Goal: Information Seeking & Learning: Compare options

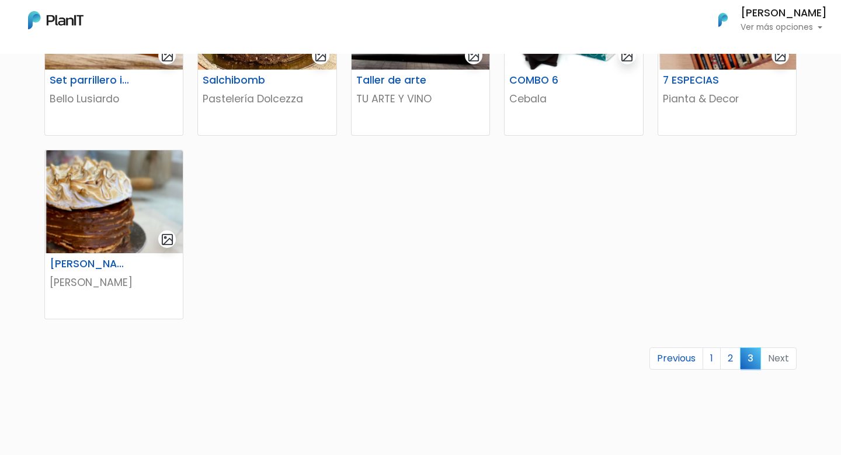
scroll to position [276, 0]
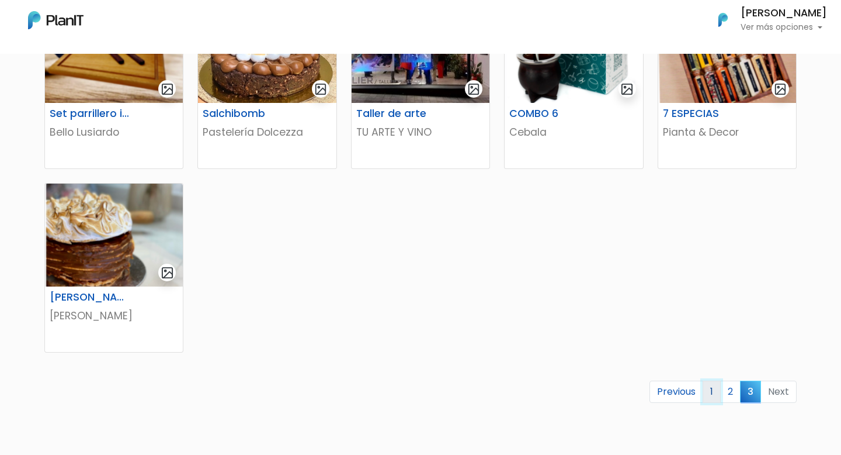
click at [712, 399] on link "1" at bounding box center [712, 391] width 18 height 22
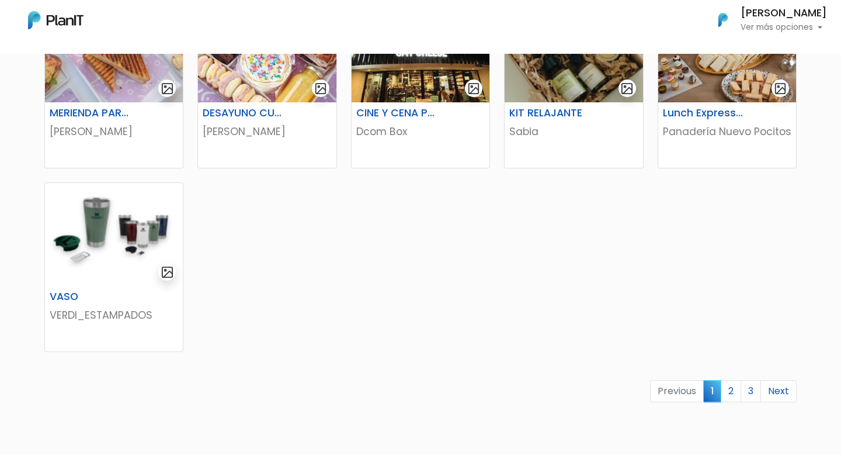
scroll to position [650, 0]
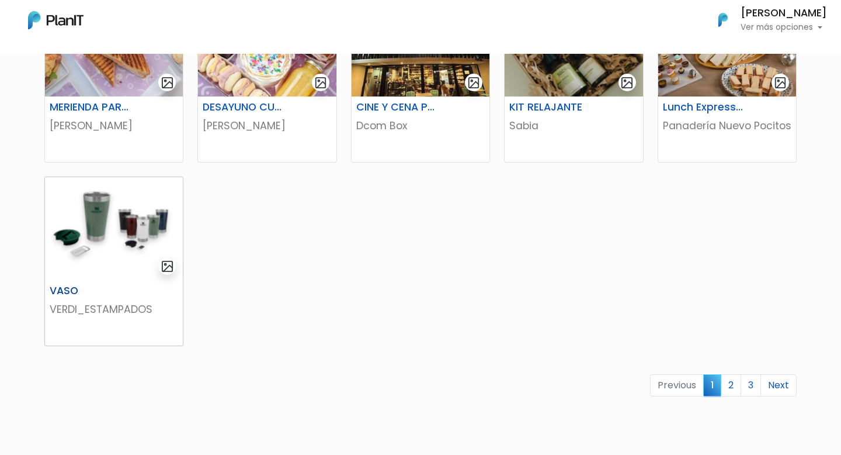
click at [67, 286] on h6 "VASO" at bounding box center [90, 291] width 95 height 12
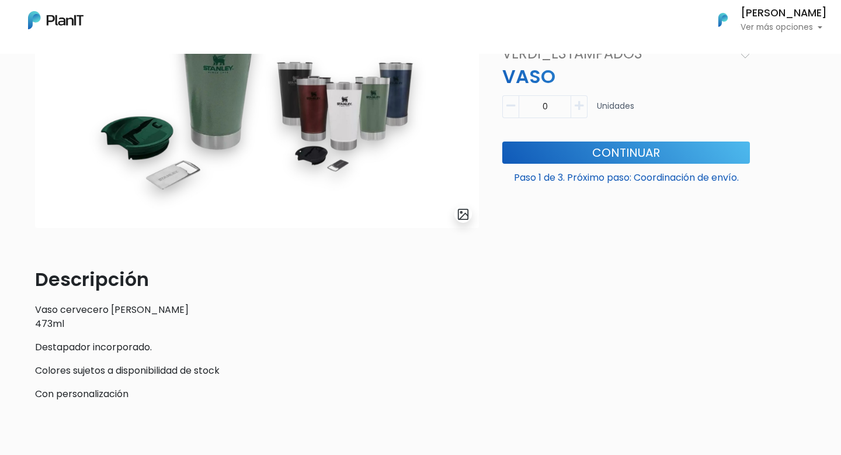
scroll to position [149, 0]
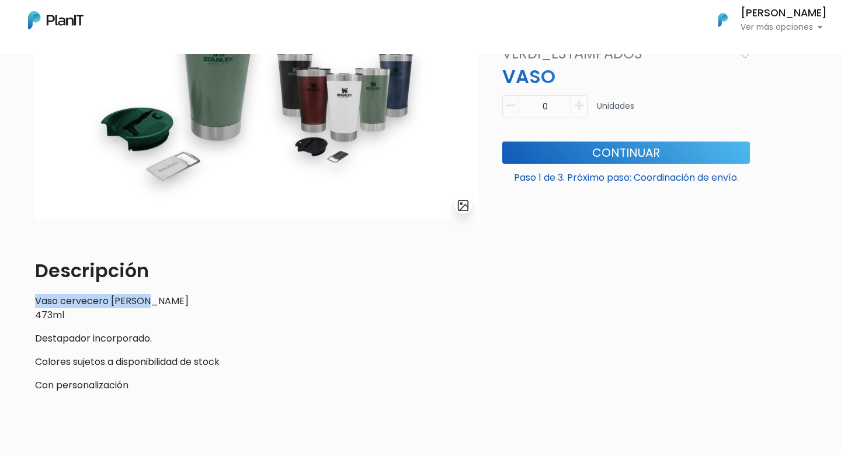
drag, startPoint x: 36, startPoint y: 303, endPoint x: 159, endPoint y: 300, distance: 123.3
click at [159, 300] on p "Vaso cervecero Stanley 473ml" at bounding box center [257, 308] width 444 height 28
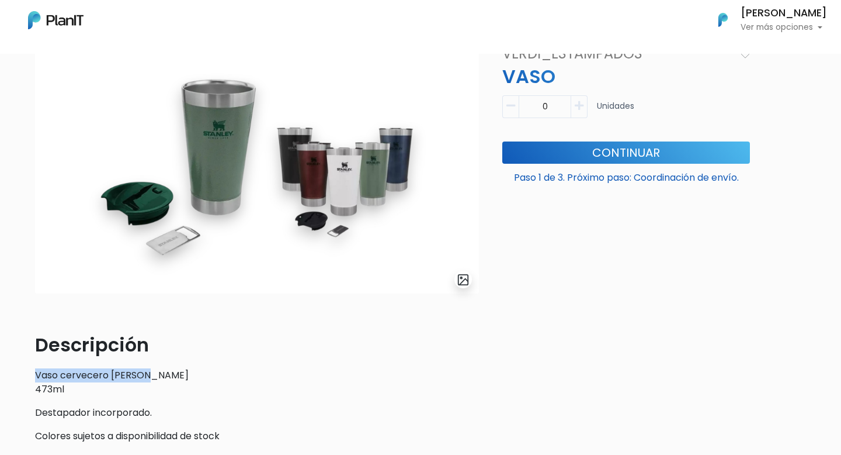
scroll to position [0, 0]
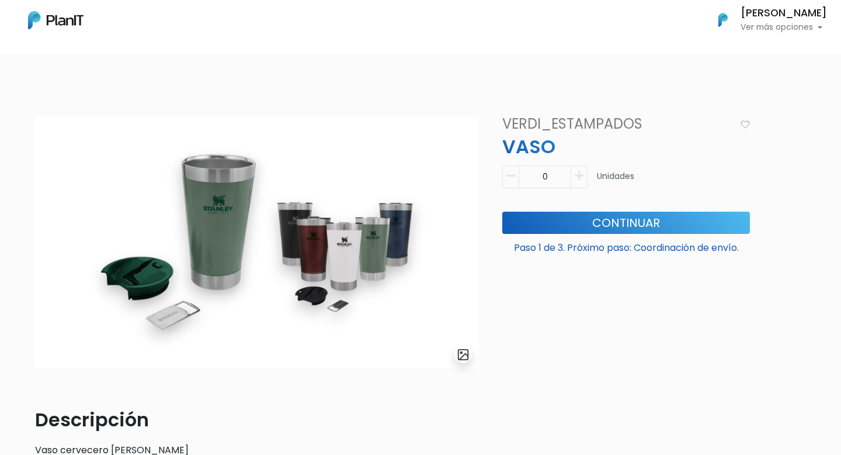
click at [88, 34] on div "Mis Compras Mi Lista Editar Información Cerrar Sesión Paula davila Ver más opci…" at bounding box center [420, 20] width 841 height 30
click at [74, 27] on img at bounding box center [55, 20] width 55 height 18
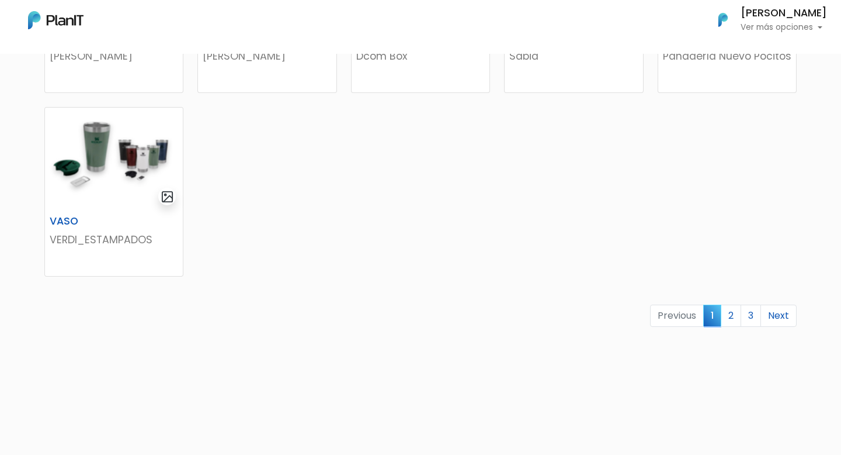
scroll to position [721, 0]
click at [723, 314] on link "2" at bounding box center [731, 314] width 20 height 22
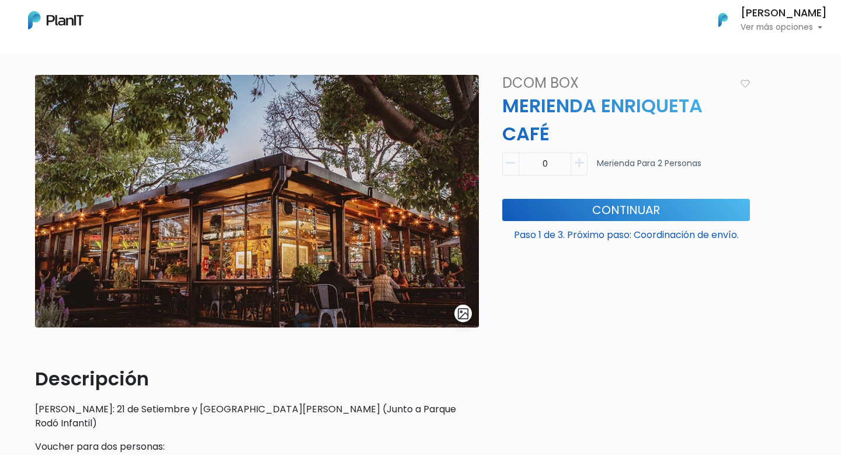
scroll to position [13, 0]
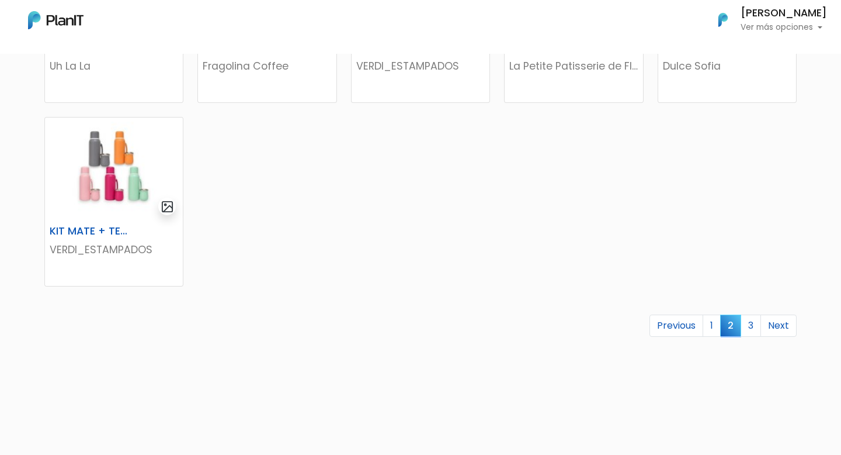
scroll to position [710, 0]
click at [754, 325] on link "3" at bounding box center [751, 325] width 20 height 22
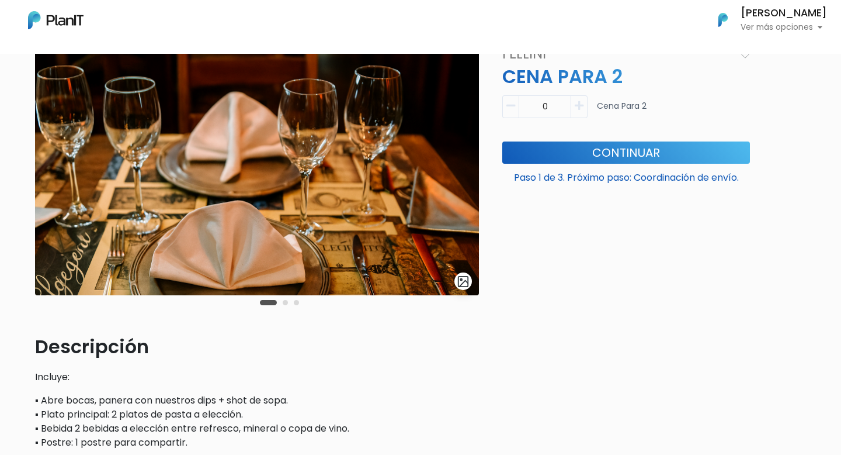
scroll to position [53, 0]
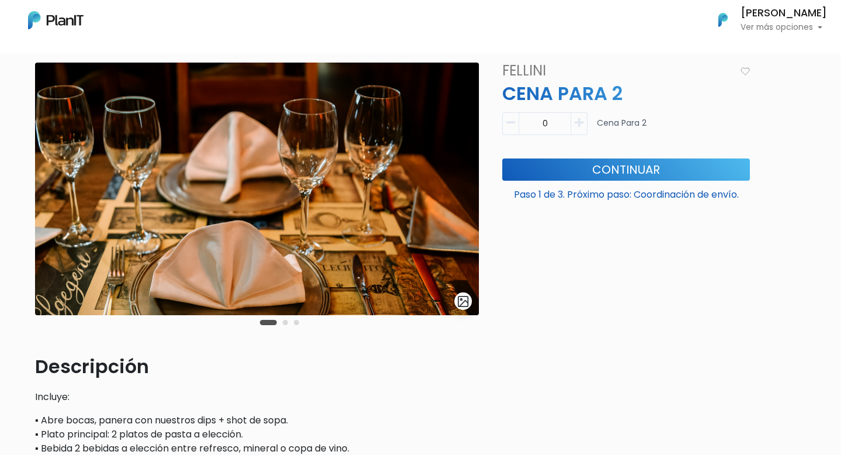
click at [516, 71] on h4 "Fellini" at bounding box center [615, 71] width 240 height 17
click at [494, 39] on nav "Mis Compras Mi Lista Editar Información Cerrar Sesión Paula davila Ver más opci…" at bounding box center [420, 27] width 841 height 54
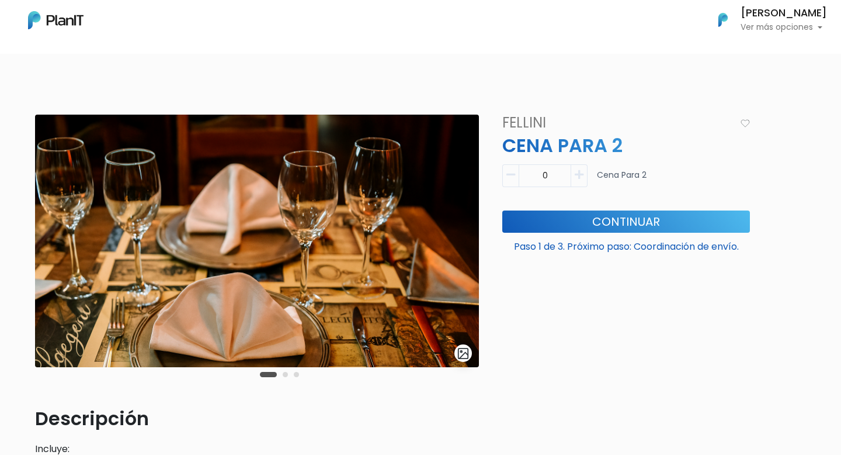
scroll to position [0, 0]
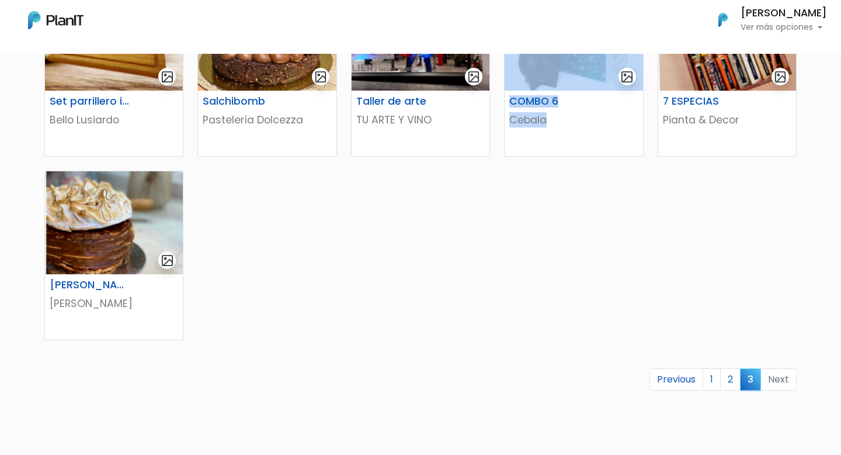
scroll to position [285, 0]
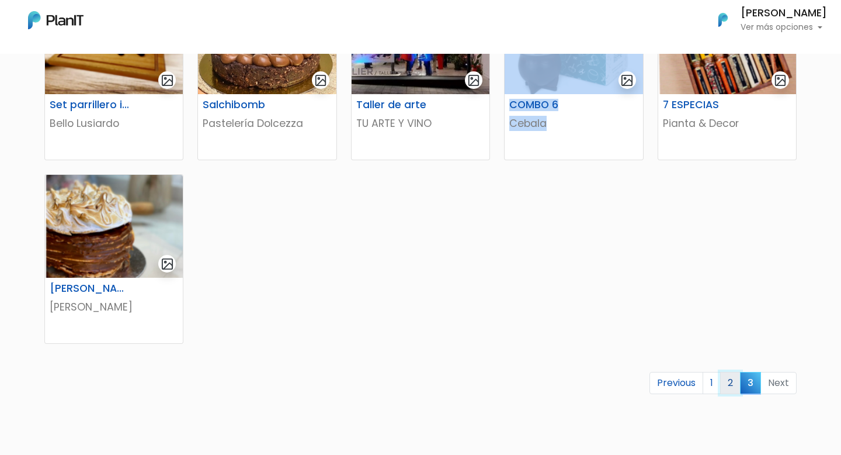
click at [733, 385] on link "2" at bounding box center [730, 383] width 20 height 22
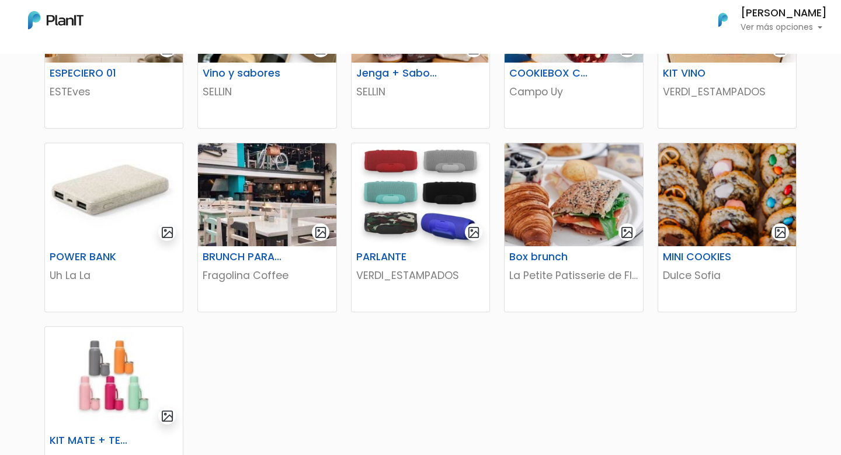
scroll to position [524, 0]
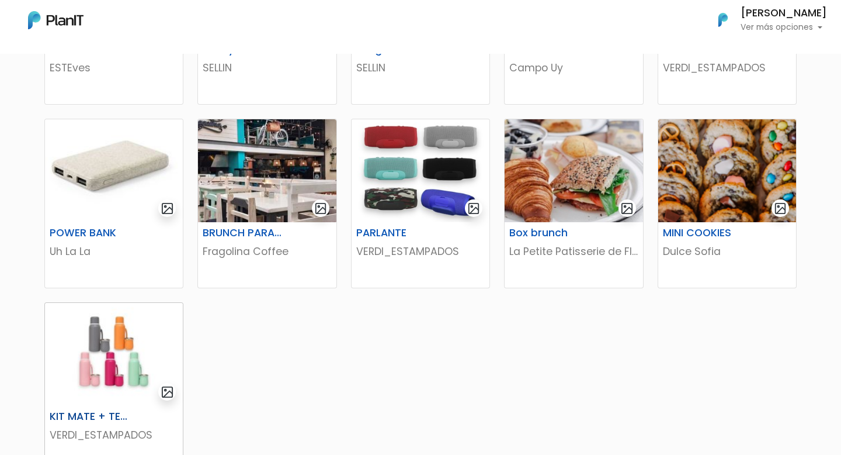
click at [105, 413] on h6 "KIT MATE + TERMO" at bounding box center [90, 416] width 95 height 12
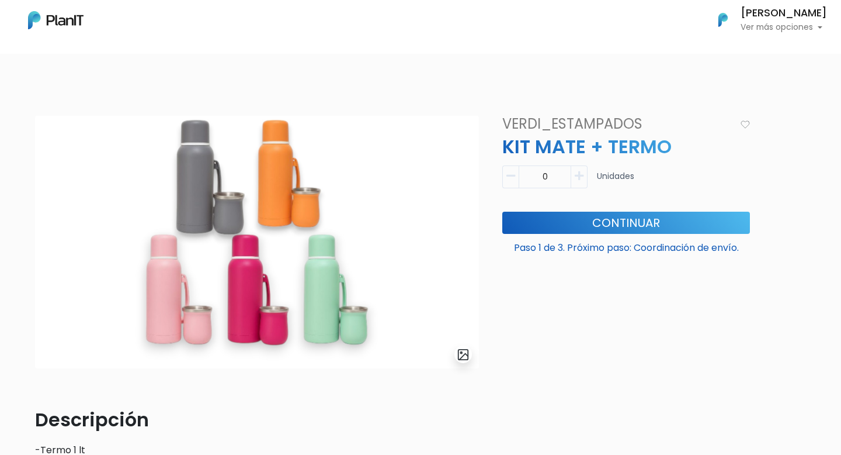
scroll to position [203, 0]
